Goal: Task Accomplishment & Management: Manage account settings

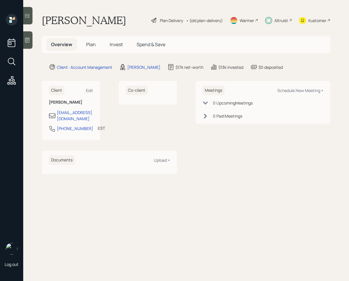
click at [117, 46] on span "Invest" at bounding box center [116, 44] width 13 height 6
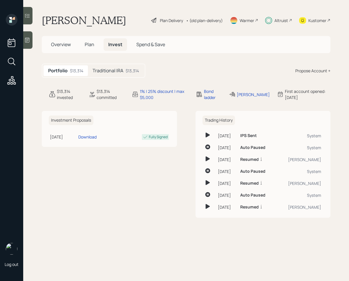
click at [27, 17] on icon at bounding box center [27, 16] width 5 height 4
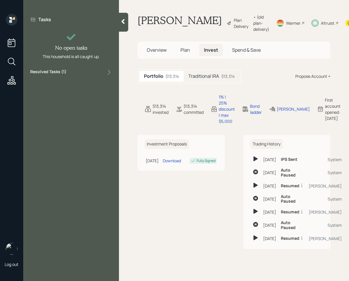
click at [94, 71] on div "Resolved Tasks ( 1 )" at bounding box center [71, 72] width 82 height 7
click at [183, 53] on span "Plan" at bounding box center [186, 50] width 10 height 6
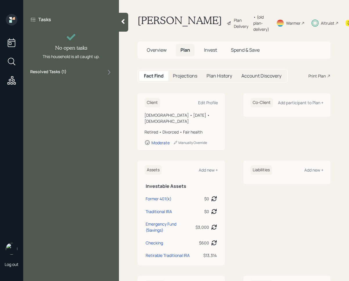
click at [210, 53] on span "Invest" at bounding box center [210, 50] width 13 height 6
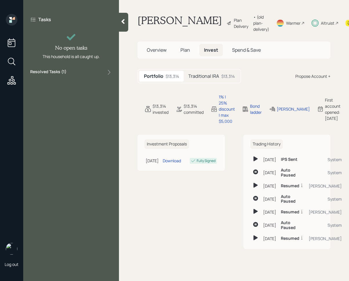
click at [205, 79] on h5 "Traditional IRA" at bounding box center [204, 76] width 31 height 6
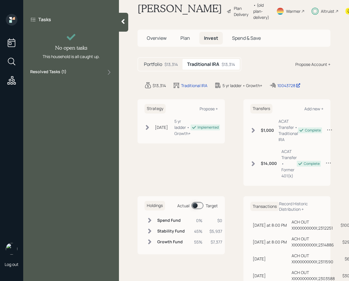
scroll to position [23, 0]
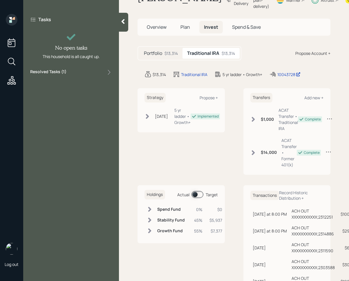
click at [196, 198] on span at bounding box center [198, 194] width 12 height 7
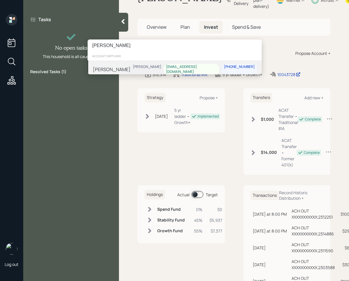
type input "[PERSON_NAME]"
click at [124, 67] on div "[PERSON_NAME]" at bounding box center [112, 69] width 38 height 7
